Goal: Navigation & Orientation: Find specific page/section

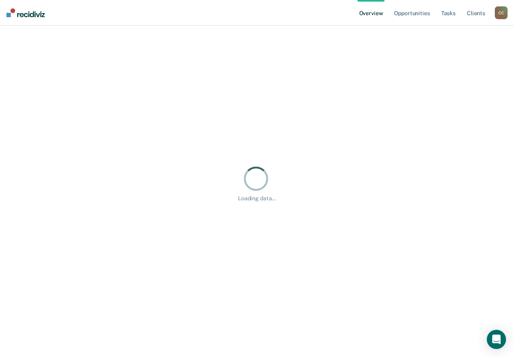
click at [502, 17] on div "C C" at bounding box center [501, 12] width 13 height 13
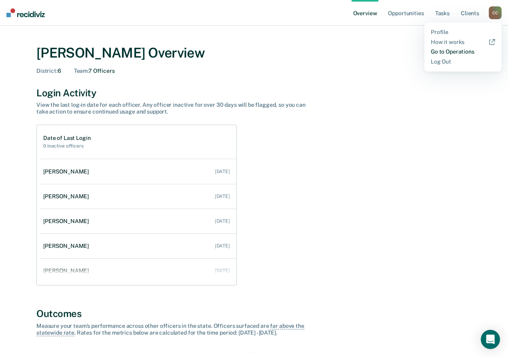
click at [440, 52] on link "Go to Operations" at bounding box center [463, 51] width 64 height 7
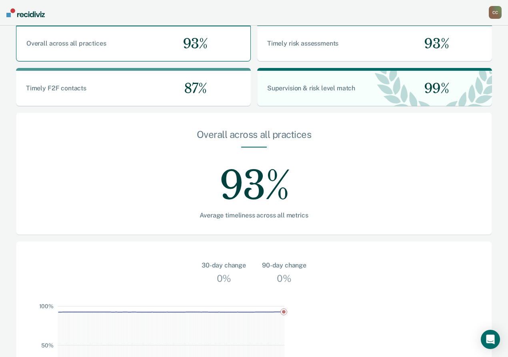
scroll to position [200, 0]
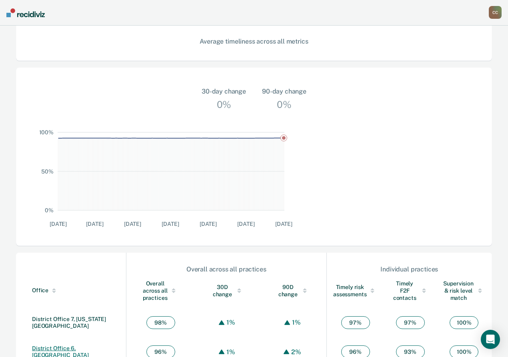
click at [72, 345] on link "District Office 6, [GEOGRAPHIC_DATA]" at bounding box center [60, 351] width 57 height 13
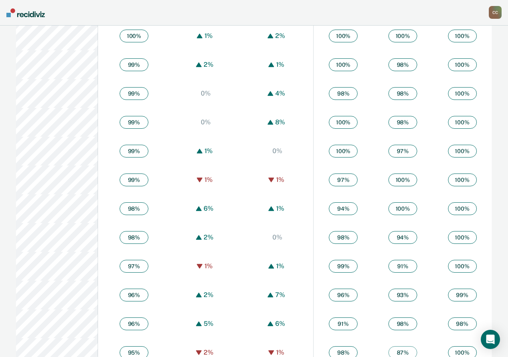
scroll to position [529, 0]
